Goal: Transaction & Acquisition: Book appointment/travel/reservation

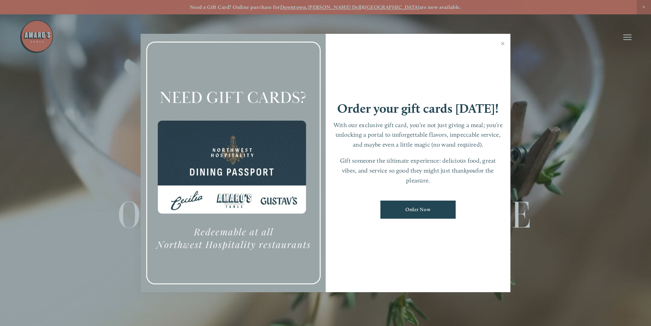
scroll to position [14, 0]
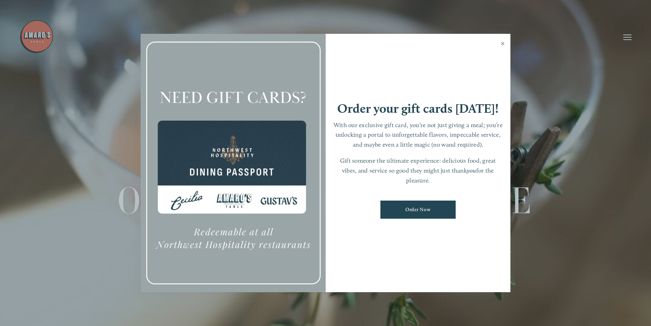
click at [501, 41] on link "Close" at bounding box center [502, 44] width 13 height 19
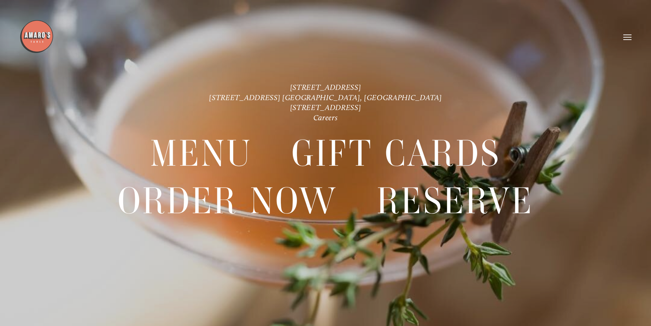
scroll to position [0, 0]
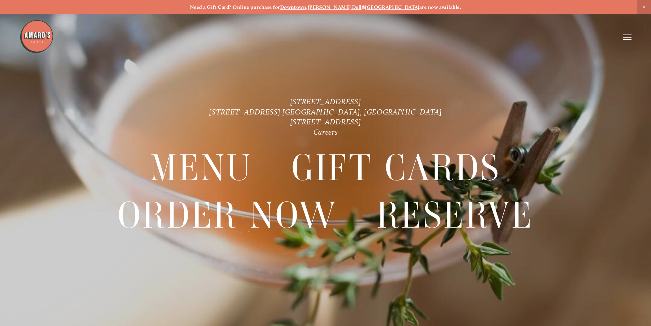
click at [627, 37] on icon at bounding box center [627, 37] width 8 height 6
click at [32, 40] on img at bounding box center [36, 36] width 34 height 34
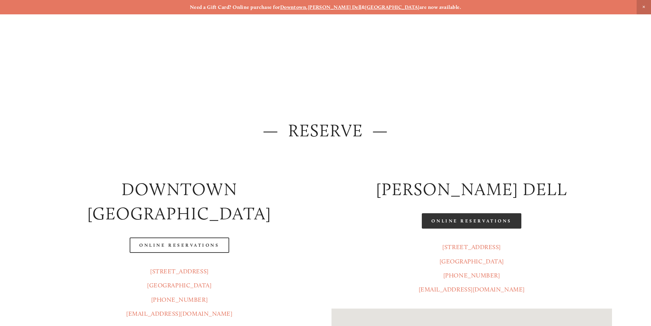
click at [453, 223] on link "Online Reservations" at bounding box center [471, 220] width 99 height 15
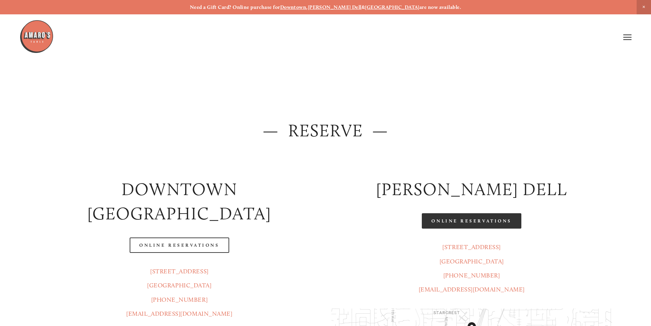
click at [468, 220] on link "Online Reservations" at bounding box center [471, 220] width 99 height 15
